Goal: Information Seeking & Learning: Learn about a topic

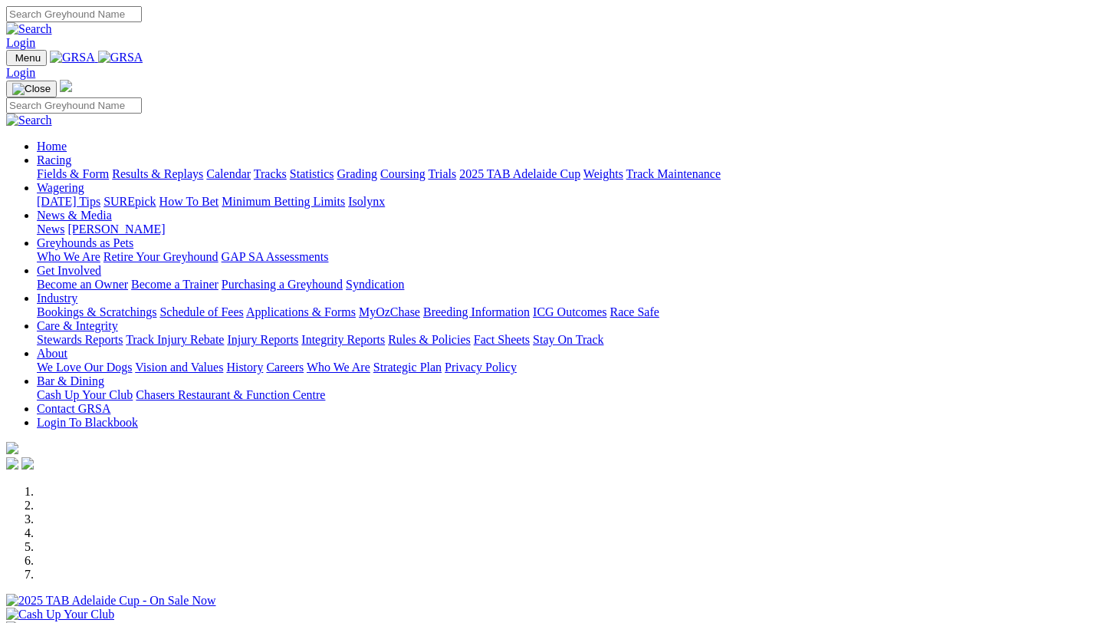
click at [67, 347] on link "About" at bounding box center [52, 353] width 31 height 13
click at [370, 360] on link "Who We Are" at bounding box center [339, 366] width 64 height 13
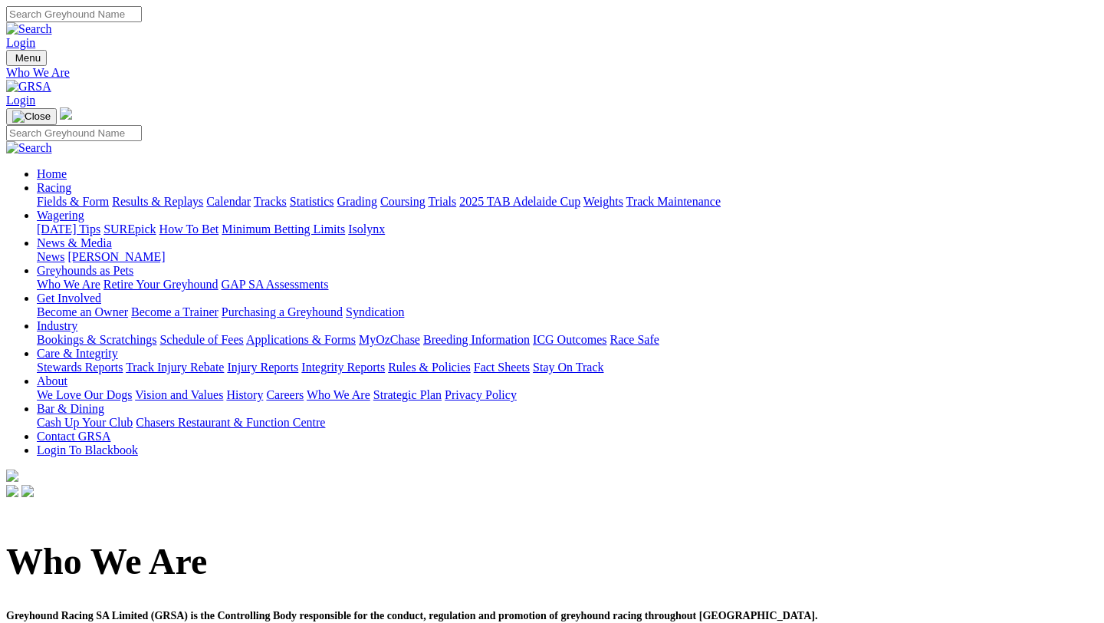
click at [263, 388] on link "History" at bounding box center [244, 394] width 37 height 13
